Goal: Task Accomplishment & Management: Manage account settings

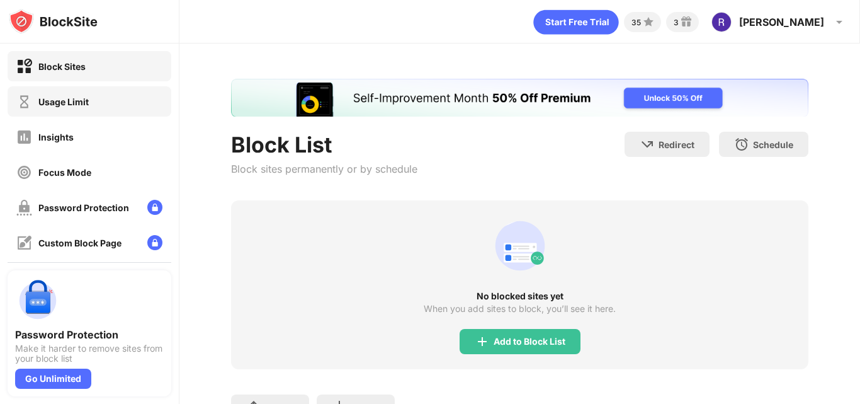
click at [137, 100] on div "Usage Limit" at bounding box center [90, 101] width 164 height 30
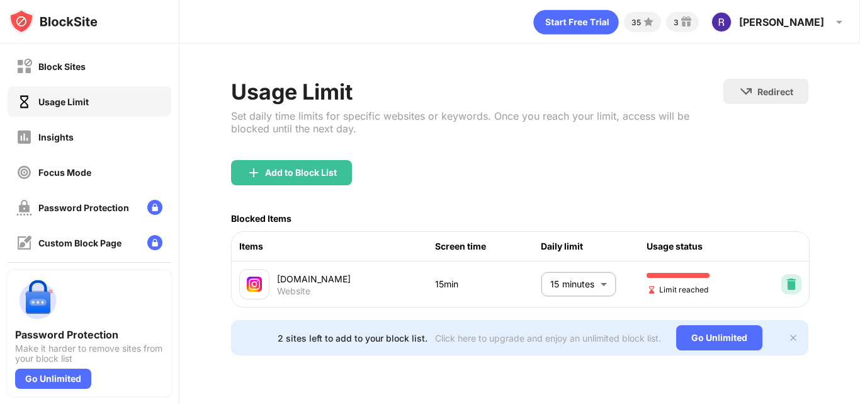
click at [785, 278] on img at bounding box center [791, 284] width 13 height 13
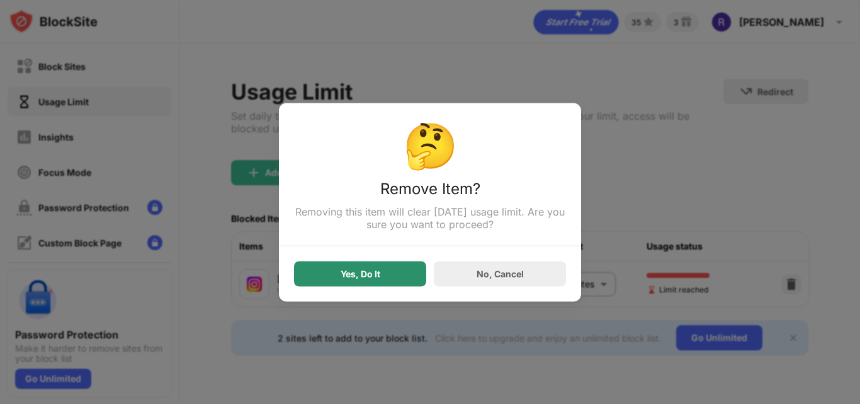
click at [362, 274] on div "Yes, Do It" at bounding box center [361, 273] width 40 height 10
